Goal: Task Accomplishment & Management: Manage account settings

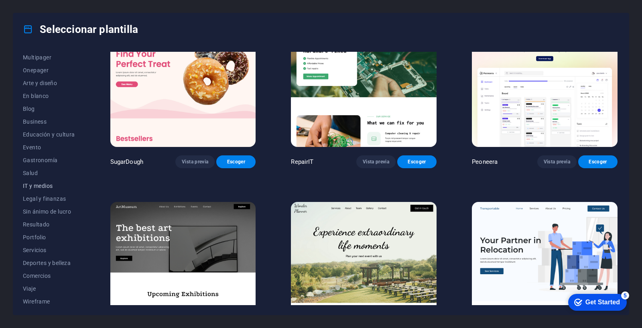
scroll to position [67, 0]
click at [39, 247] on span "Servicios" at bounding box center [49, 247] width 52 height 6
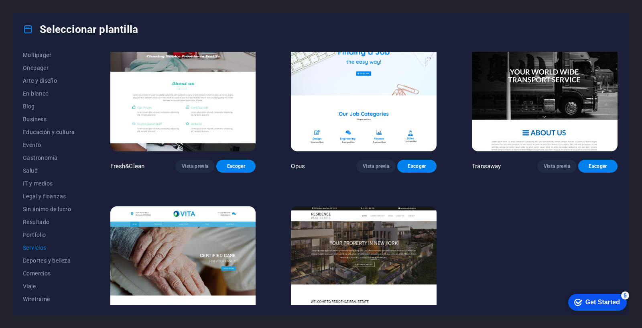
scroll to position [1034, 0]
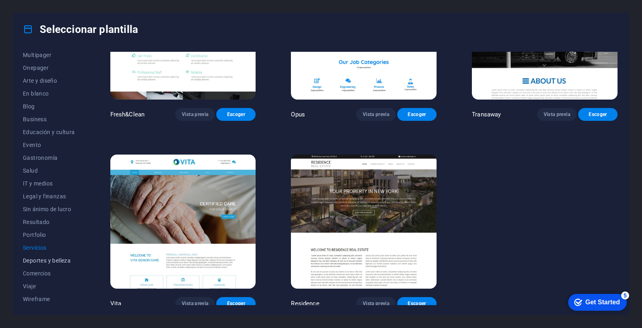
click at [34, 260] on span "Deportes y belleza" at bounding box center [49, 260] width 52 height 6
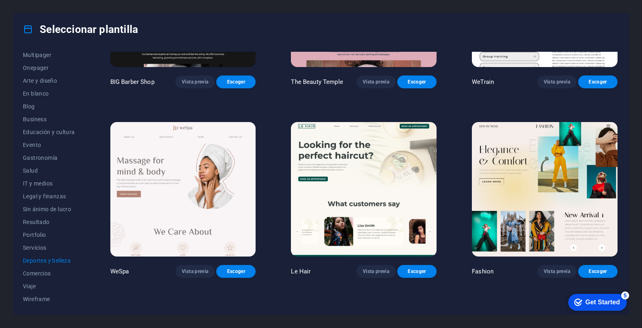
scroll to position [127, 0]
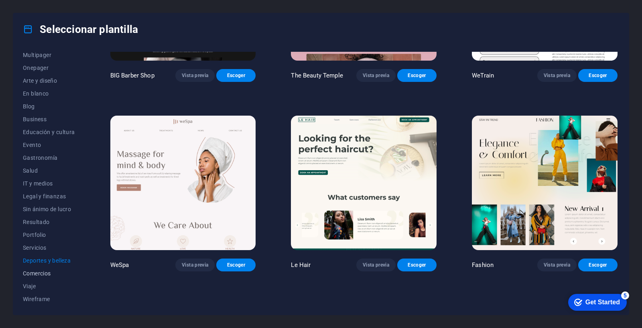
click at [30, 277] on button "Comercios" at bounding box center [49, 273] width 52 height 13
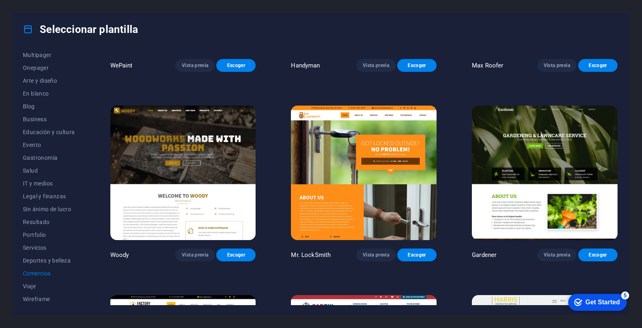
scroll to position [139, 0]
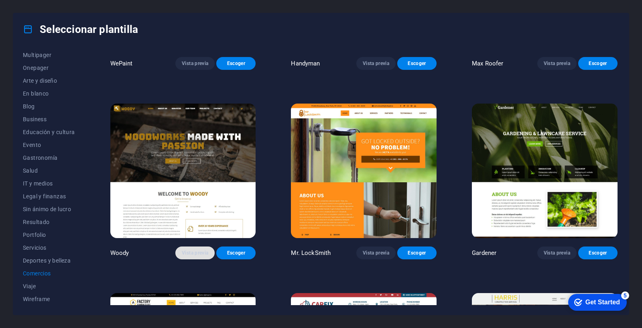
click at [190, 250] on span "Vista previa" at bounding box center [195, 253] width 26 height 6
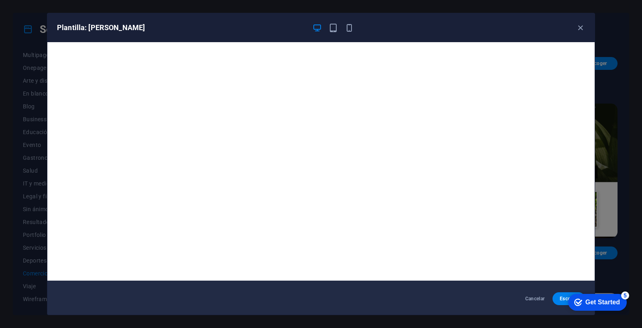
scroll to position [0, 0]
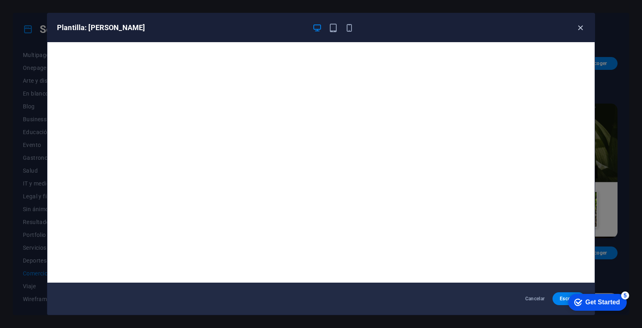
click at [579, 24] on icon "button" at bounding box center [580, 27] width 9 height 9
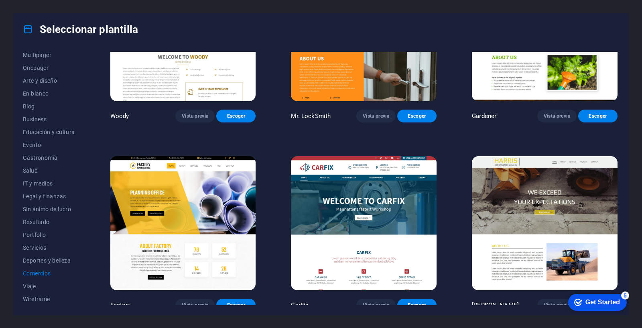
scroll to position [280, 0]
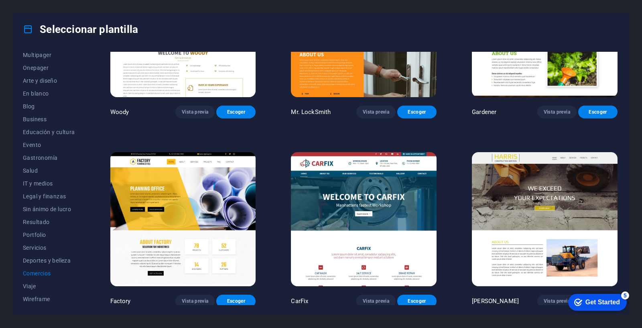
click at [185, 204] on img at bounding box center [183, 219] width 146 height 134
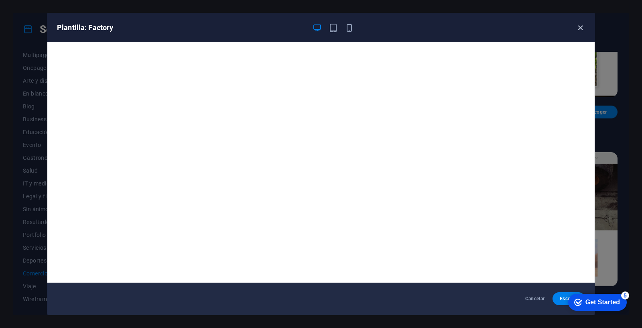
click at [579, 26] on icon "button" at bounding box center [580, 27] width 9 height 9
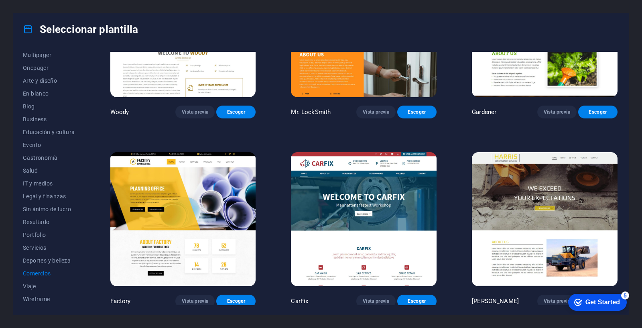
click at [360, 211] on img at bounding box center [364, 219] width 146 height 134
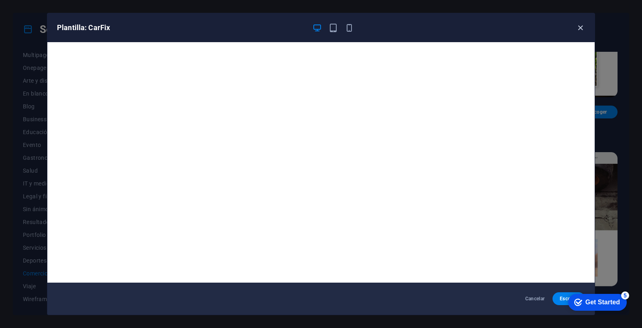
click at [581, 28] on icon "button" at bounding box center [580, 27] width 9 height 9
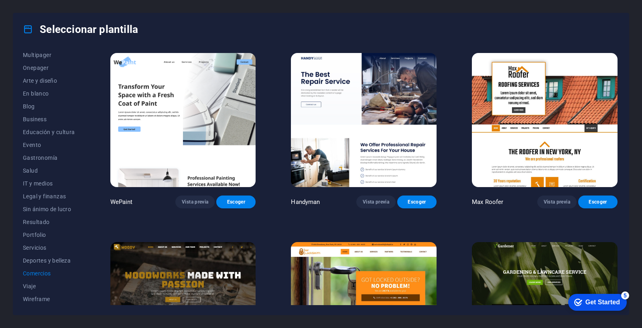
scroll to position [0, 0]
click at [32, 287] on span "Viaje" at bounding box center [49, 286] width 52 height 6
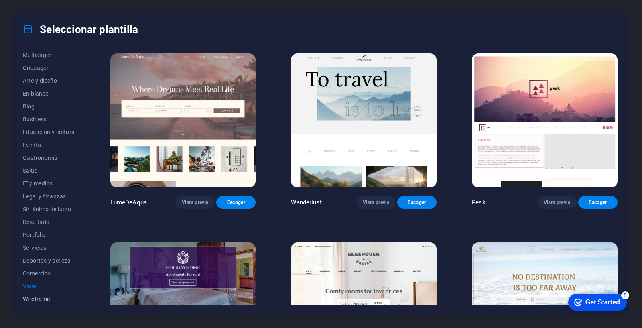
click at [32, 296] on span "Wireframe" at bounding box center [49, 299] width 52 height 6
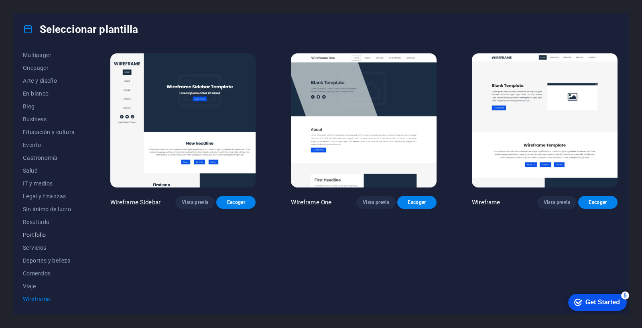
click at [43, 235] on span "Portfolio" at bounding box center [49, 235] width 52 height 6
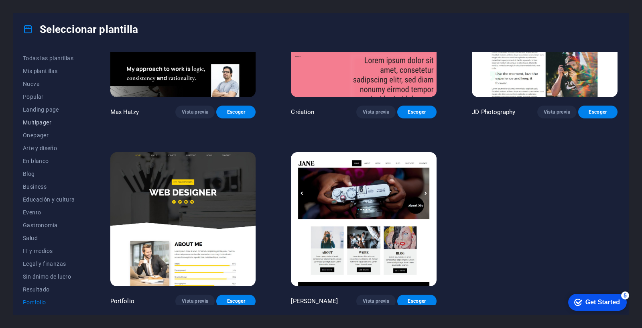
click at [35, 120] on span "Multipager" at bounding box center [49, 122] width 52 height 6
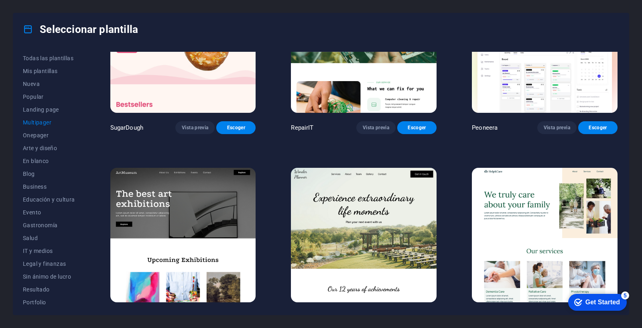
scroll to position [76, 0]
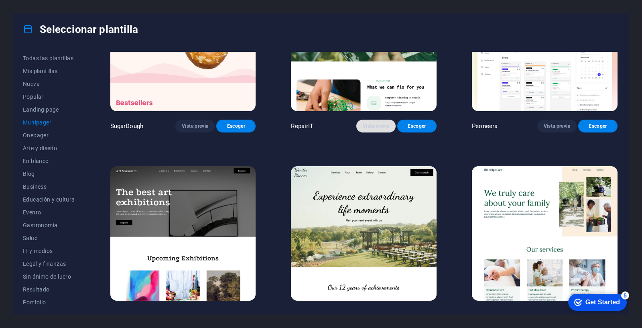
click at [367, 129] on button "Vista previa" at bounding box center [375, 126] width 39 height 13
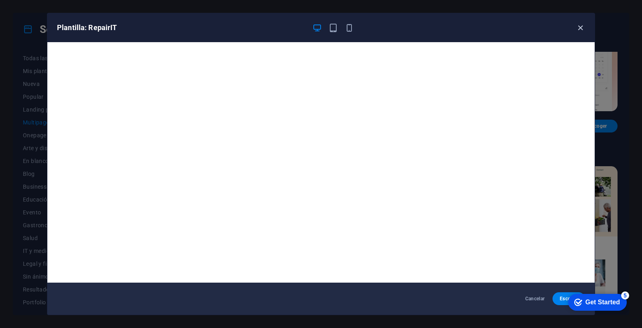
click at [579, 32] on icon "button" at bounding box center [580, 27] width 9 height 9
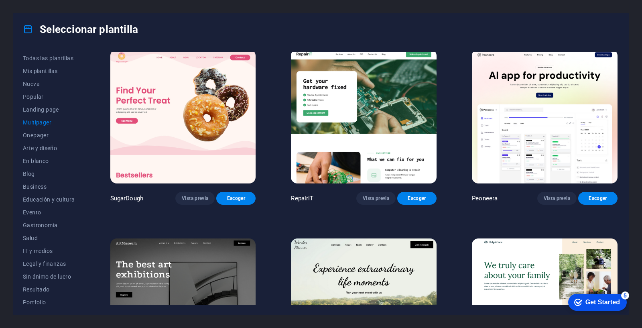
scroll to position [0, 0]
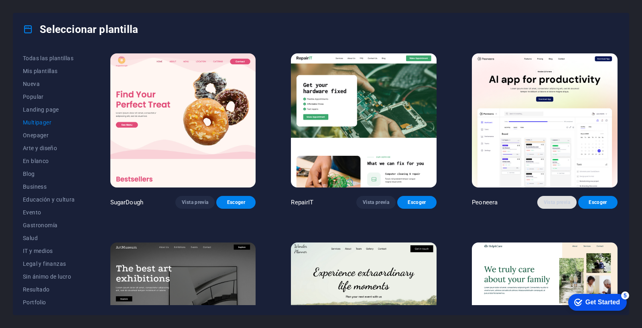
click at [549, 197] on button "Vista previa" at bounding box center [556, 202] width 39 height 13
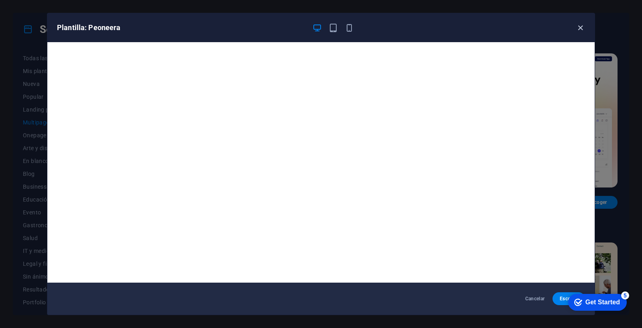
click at [578, 27] on icon "button" at bounding box center [580, 27] width 9 height 9
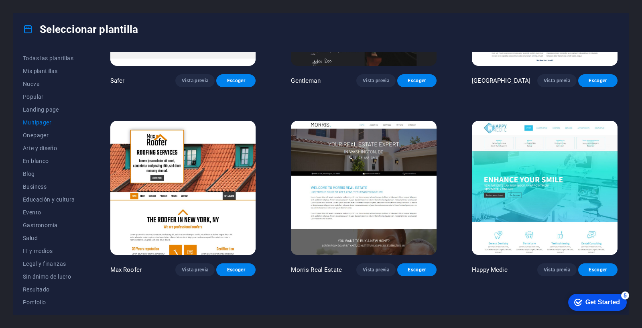
scroll to position [2204, 0]
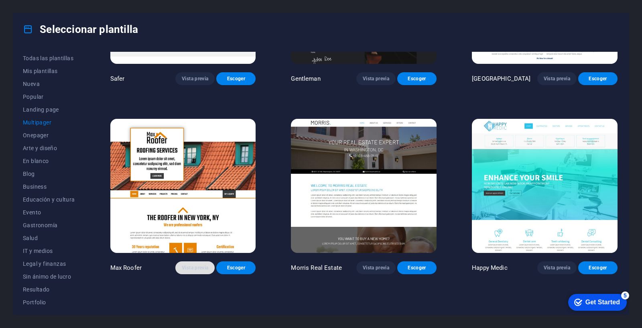
click at [185, 264] on span "Vista previa" at bounding box center [195, 267] width 26 height 6
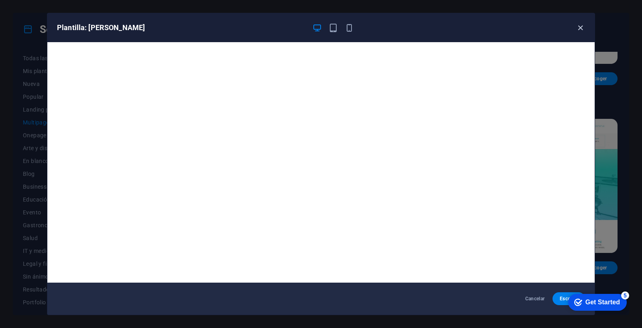
click at [582, 24] on icon "button" at bounding box center [580, 27] width 9 height 9
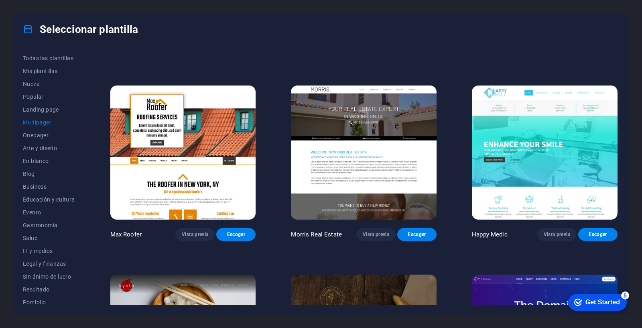
scroll to position [2274, 0]
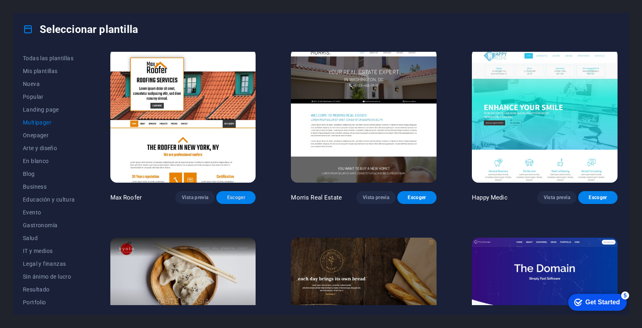
click at [237, 193] on button "Escoger" at bounding box center [235, 197] width 39 height 13
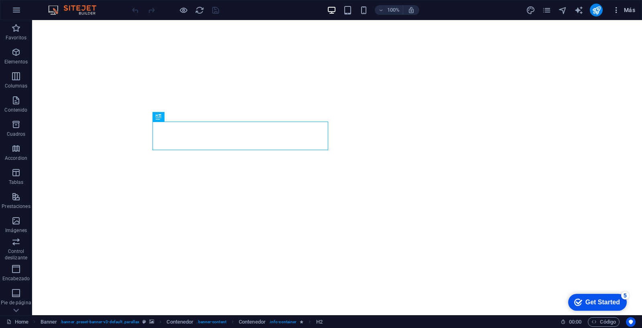
click at [620, 9] on icon "button" at bounding box center [616, 10] width 8 height 8
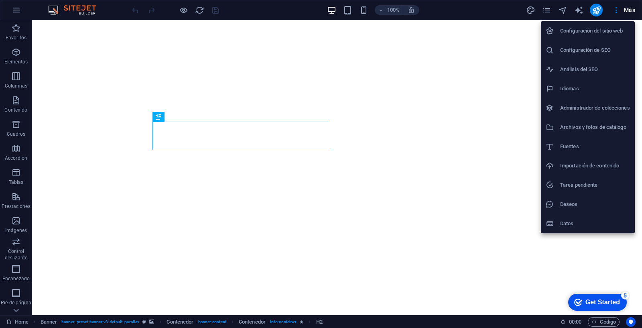
click at [569, 223] on h6 "Datos" at bounding box center [595, 224] width 70 height 10
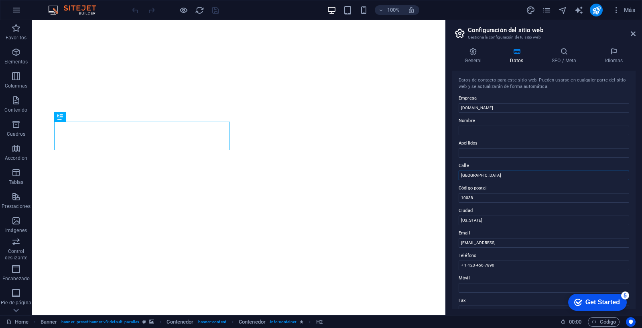
click at [496, 177] on input "Brooklyn Bridge" at bounding box center [544, 176] width 171 height 10
drag, startPoint x: 528, startPoint y: 197, endPoint x: 440, endPoint y: 163, distance: 94.3
type input "Juan Antonio Gonzalez 789"
click at [481, 196] on input "10038" at bounding box center [544, 198] width 171 height 10
drag, startPoint x: 481, startPoint y: 196, endPoint x: 458, endPoint y: 194, distance: 22.5
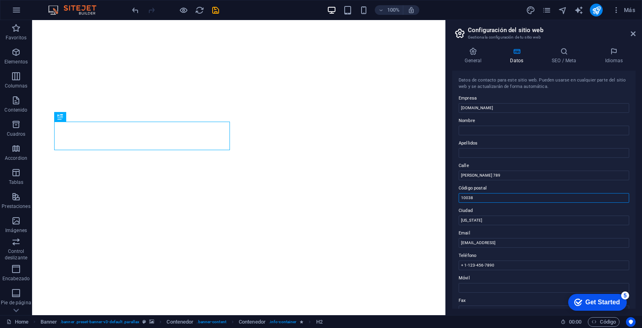
click at [459, 194] on div "Código postal 10038" at bounding box center [544, 192] width 171 height 19
type input "4000000"
click at [477, 218] on input "New York" at bounding box center [544, 221] width 171 height 10
drag, startPoint x: 484, startPoint y: 219, endPoint x: 455, endPoint y: 221, distance: 29.0
click at [455, 221] on div "Datos de contacto para este sitio web. Pueden usarse en cualquier parte del sit…" at bounding box center [543, 190] width 183 height 238
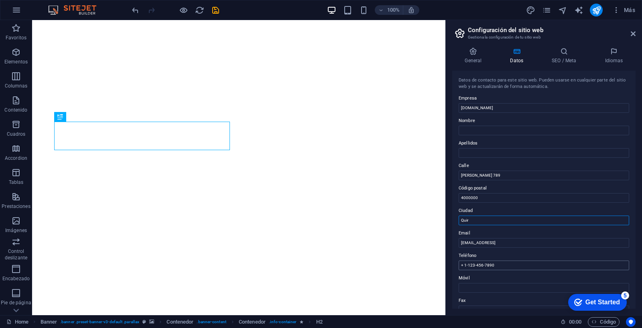
type input "Quirihue"
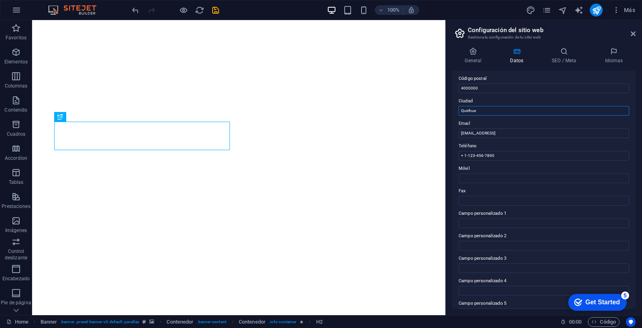
scroll to position [108, 0]
click at [0, 0] on icon "save" at bounding box center [0, 0] width 0 height 0
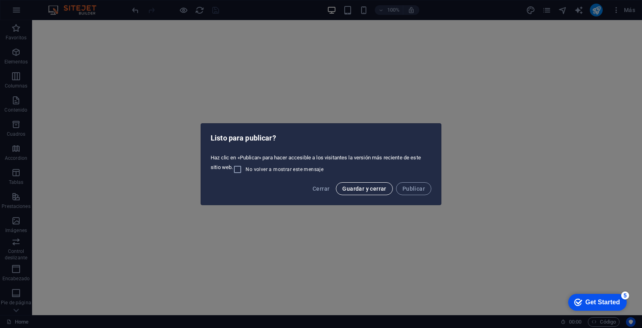
click at [368, 186] on span "Guardar y cerrar" at bounding box center [364, 188] width 44 height 6
